Goal: Complete application form

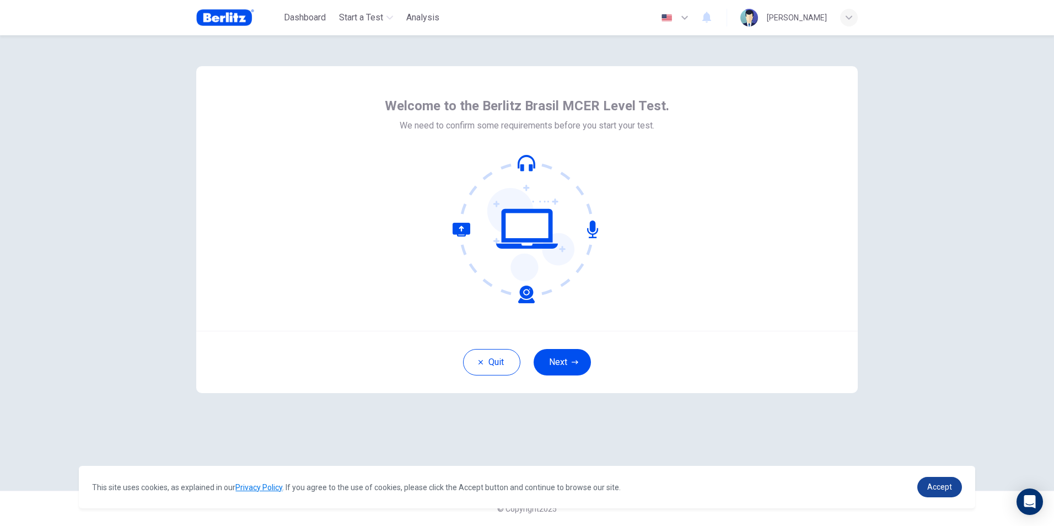
click at [929, 486] on span "Accept" at bounding box center [939, 486] width 25 height 9
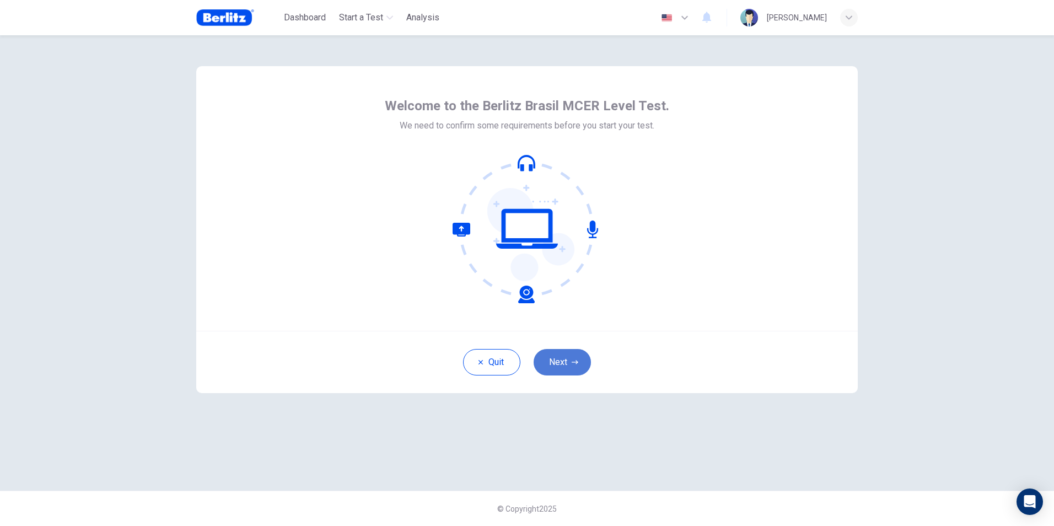
click at [581, 363] on button "Next" at bounding box center [562, 362] width 57 height 26
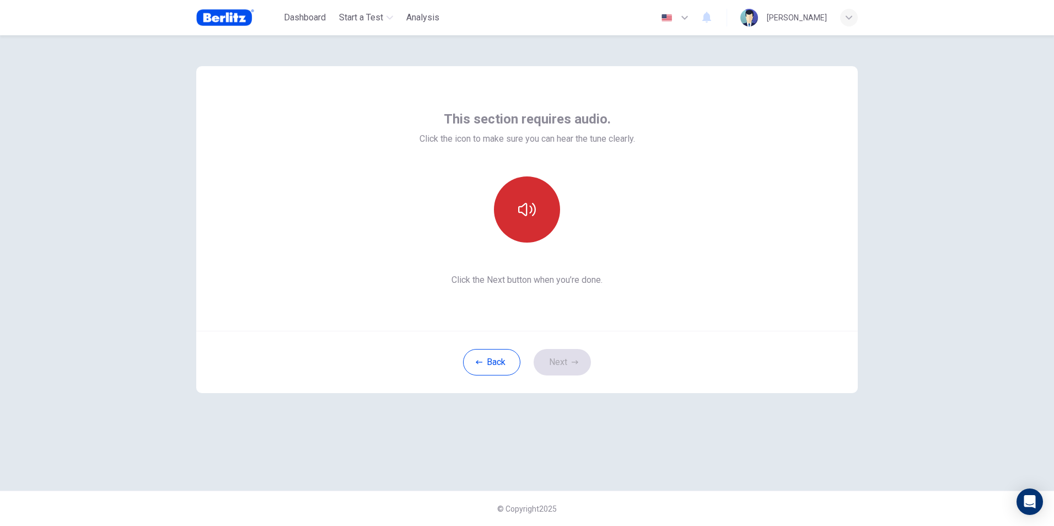
click at [527, 216] on icon "button" at bounding box center [527, 210] width 18 height 18
click at [555, 356] on button "Next" at bounding box center [562, 362] width 57 height 26
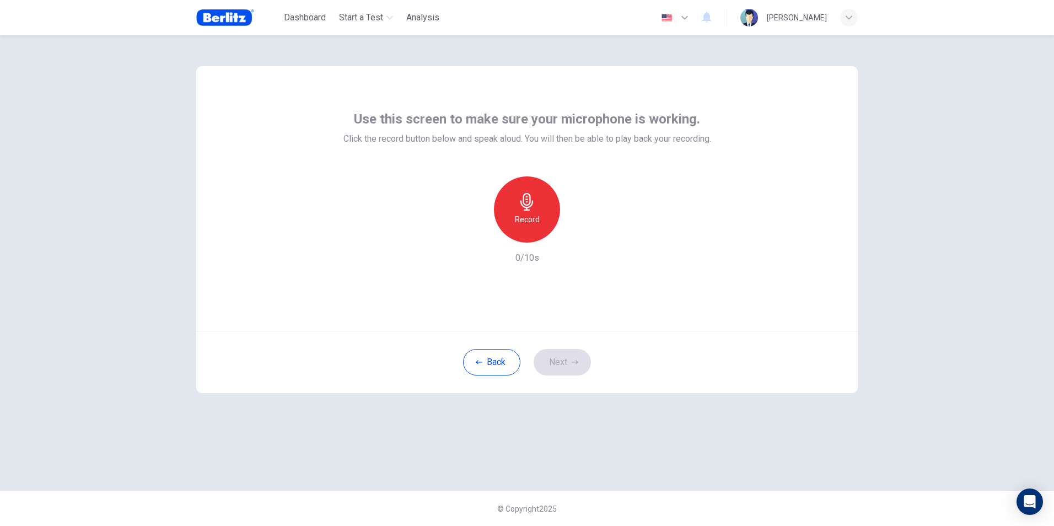
click at [532, 217] on h6 "Record" at bounding box center [527, 219] width 25 height 13
click at [578, 356] on button "Next" at bounding box center [562, 362] width 57 height 26
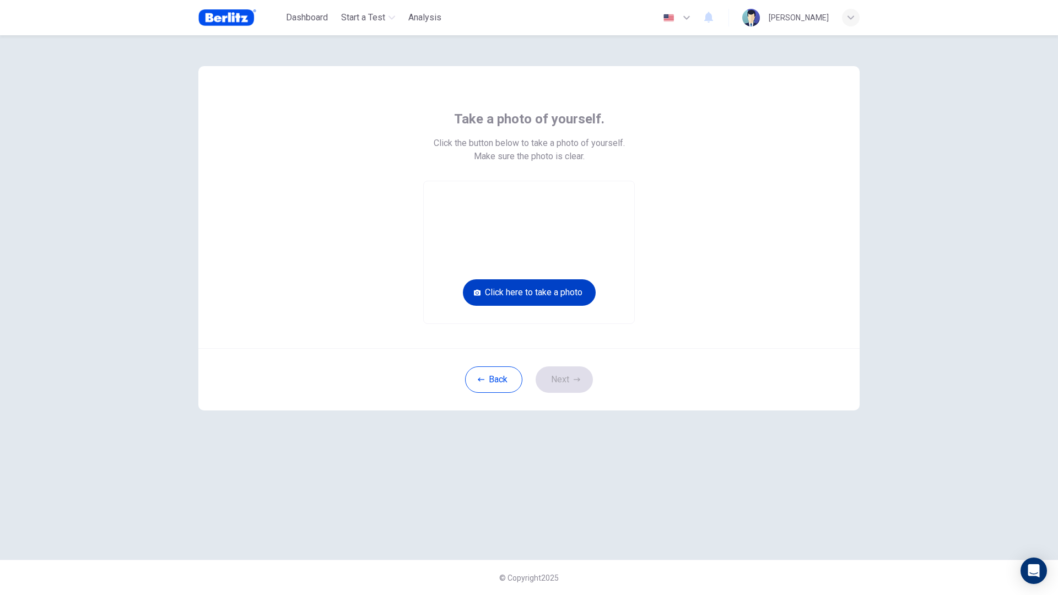
click at [558, 293] on button "Click here to take a photo" at bounding box center [529, 292] width 133 height 26
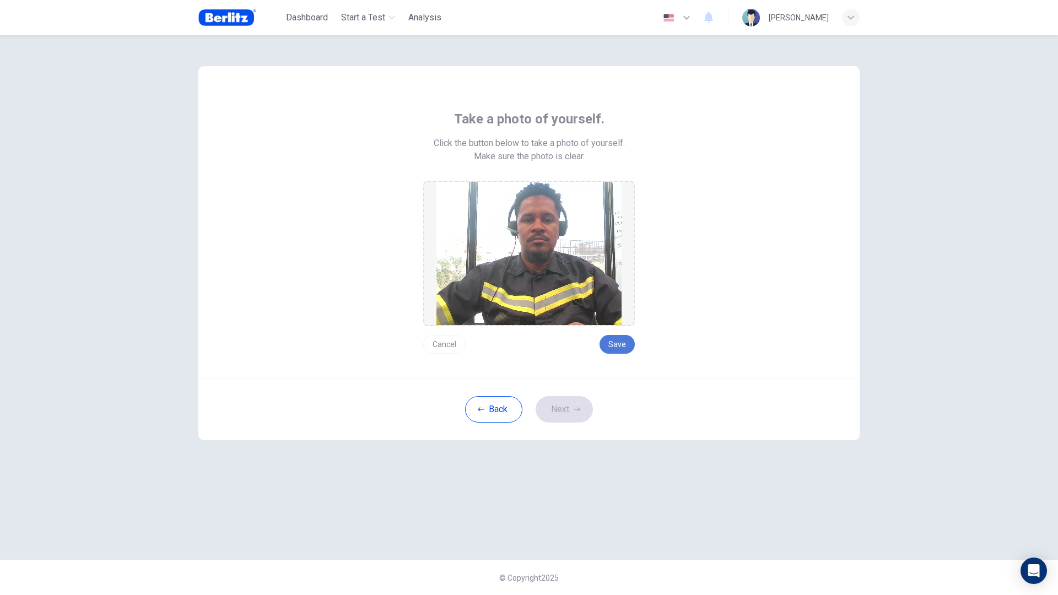
click at [612, 344] on button "Save" at bounding box center [617, 344] width 35 height 19
click at [611, 346] on button "Save" at bounding box center [617, 344] width 35 height 19
click at [572, 411] on button "Next" at bounding box center [564, 409] width 57 height 26
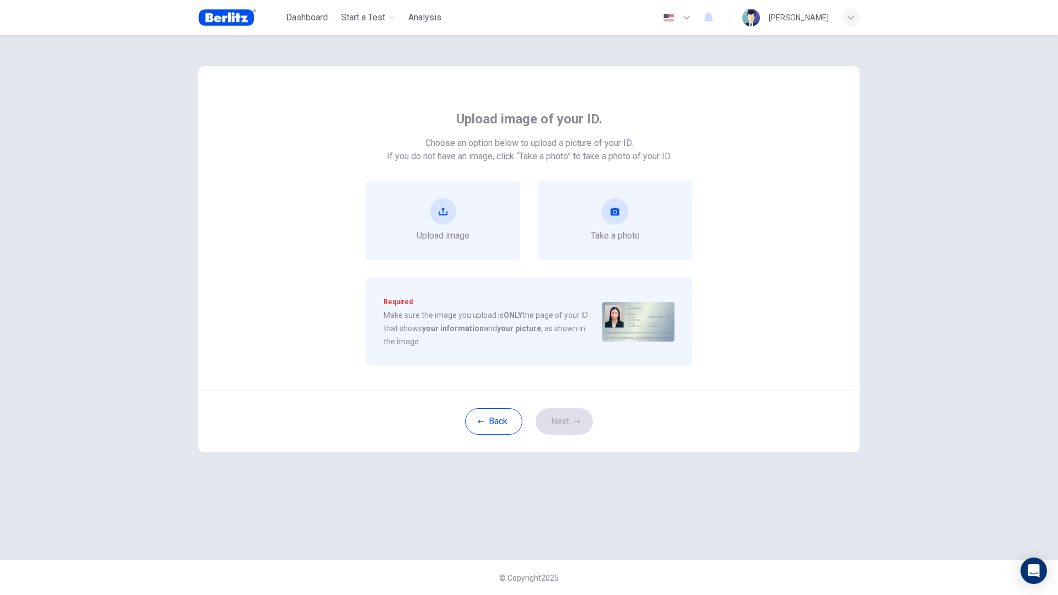
click at [643, 525] on div "© Copyright 2025" at bounding box center [529, 577] width 1058 height 35
click at [446, 215] on icon "upload" at bounding box center [443, 212] width 9 height 8
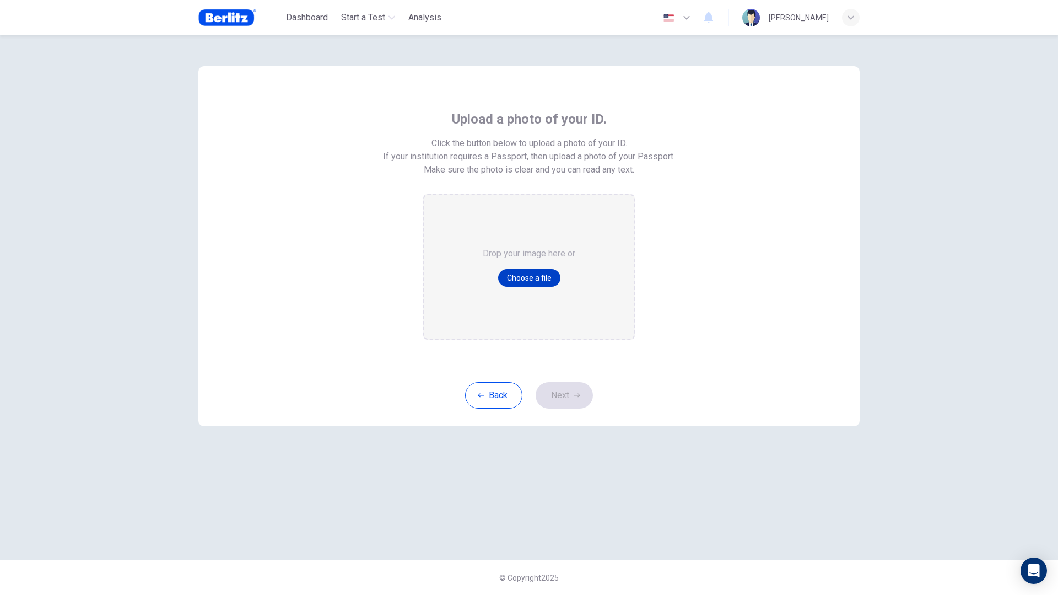
click at [518, 278] on button "Choose a file" at bounding box center [529, 278] width 62 height 18
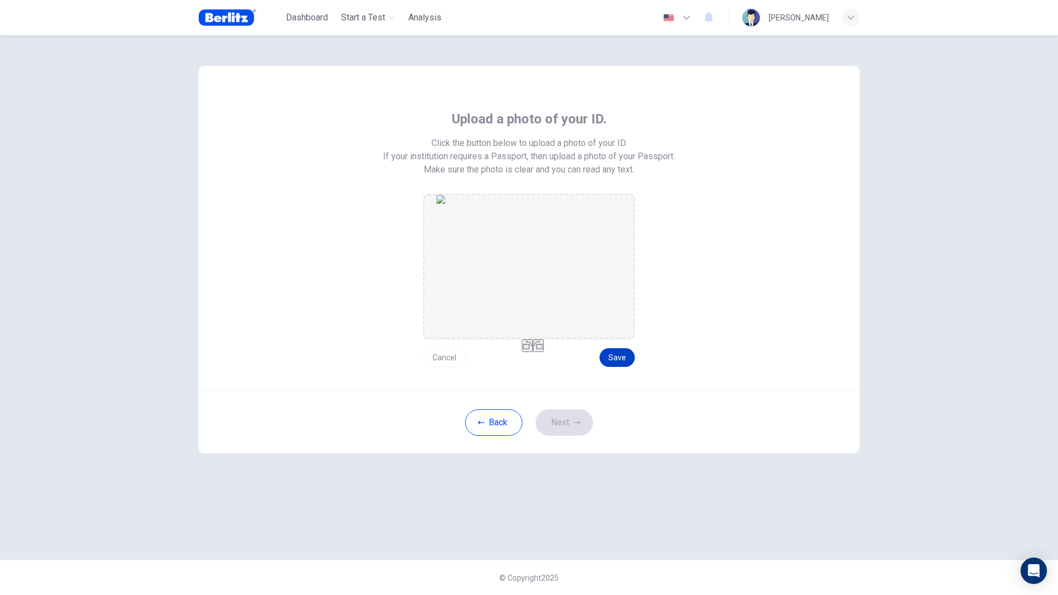
click at [622, 358] on button "Save" at bounding box center [617, 357] width 35 height 19
click at [578, 422] on icon "button" at bounding box center [577, 422] width 7 height 7
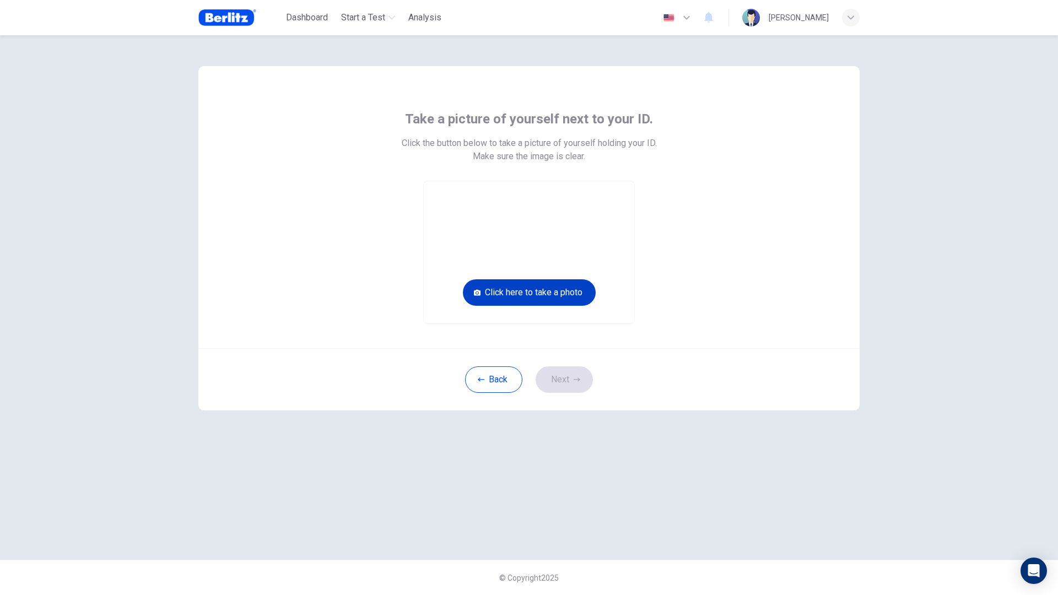
click at [554, 294] on button "Click here to take a photo" at bounding box center [529, 292] width 133 height 26
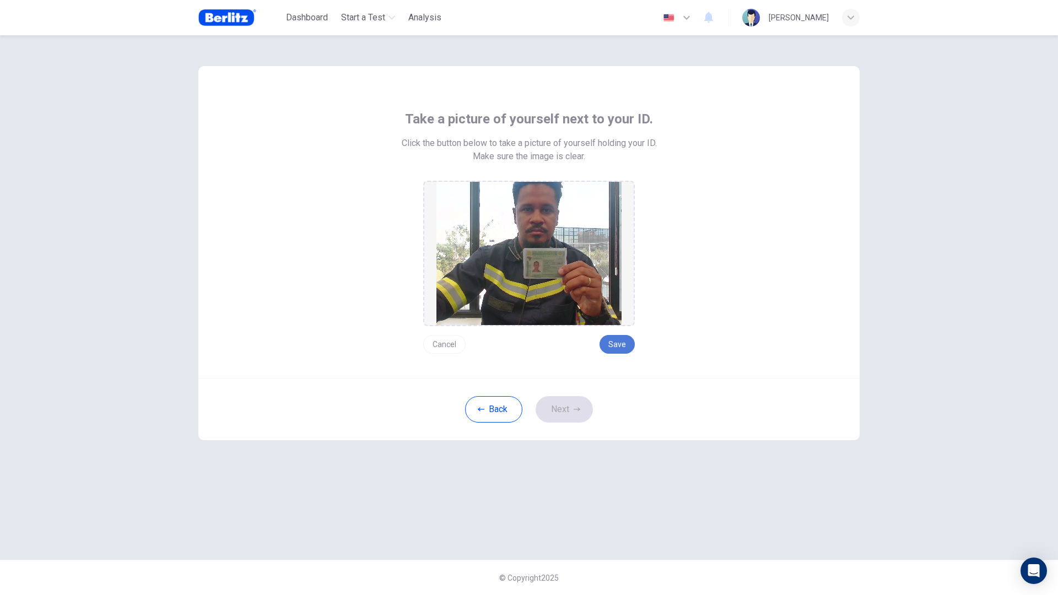
click at [622, 344] on button "Save" at bounding box center [617, 344] width 35 height 19
click at [558, 406] on button "Next" at bounding box center [564, 409] width 57 height 26
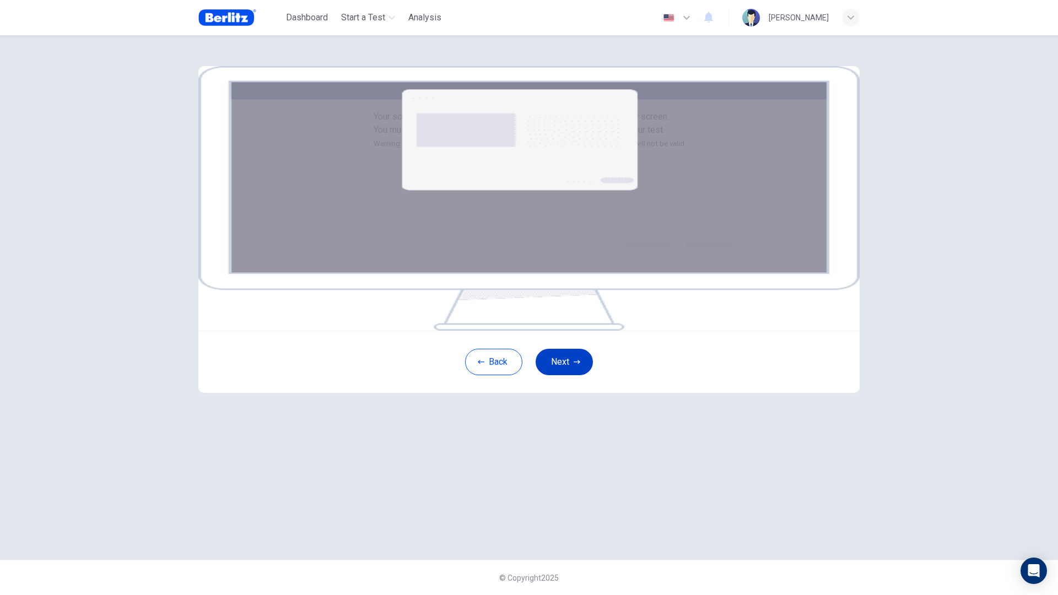
click at [569, 375] on button "Next" at bounding box center [564, 362] width 57 height 26
click at [573, 375] on button "Next" at bounding box center [564, 362] width 57 height 26
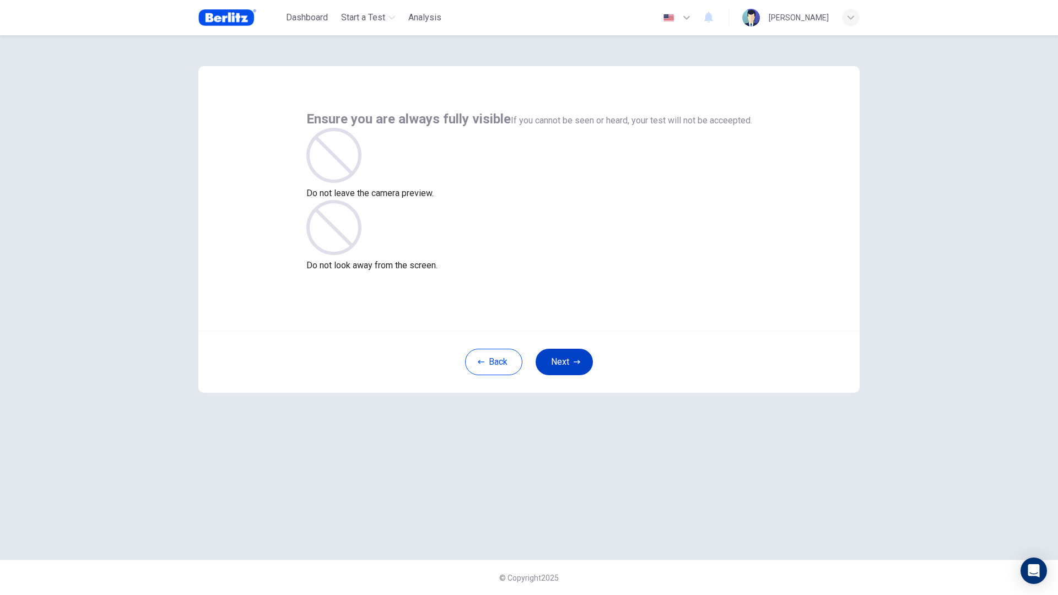
click at [582, 358] on button "Next" at bounding box center [564, 362] width 57 height 26
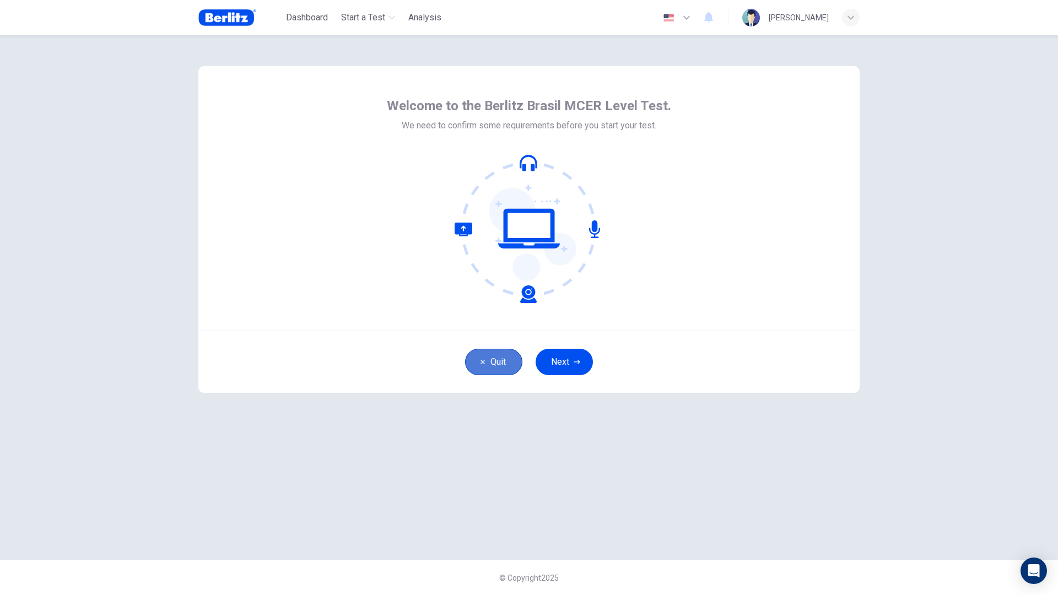
click at [508, 353] on button "Quit" at bounding box center [493, 362] width 57 height 26
